Goal: Browse casually

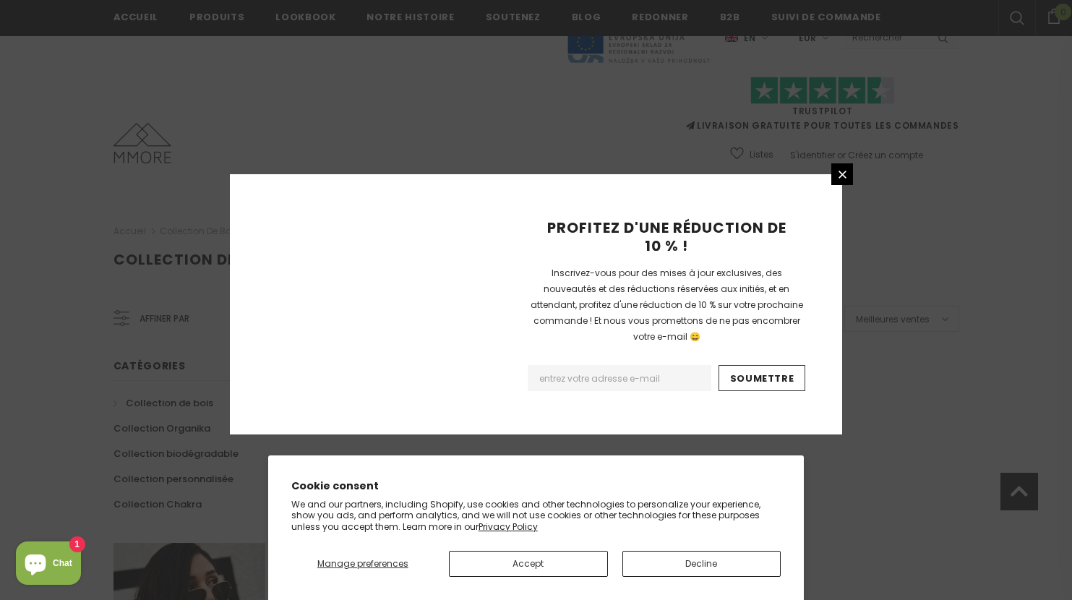
scroll to position [917, 0]
